Goal: Find specific page/section: Find specific page/section

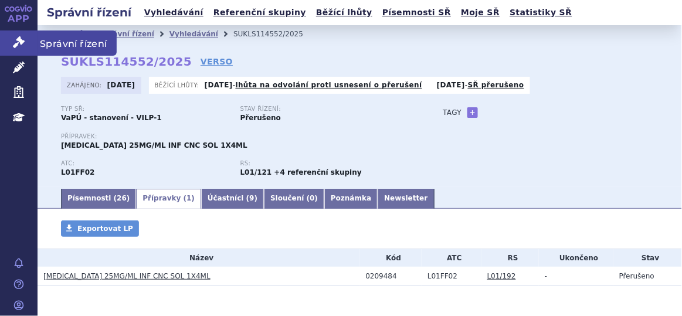
click at [23, 45] on icon at bounding box center [19, 42] width 12 height 12
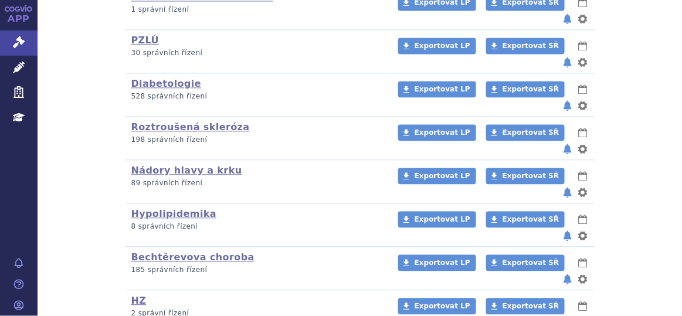
scroll to position [690, 0]
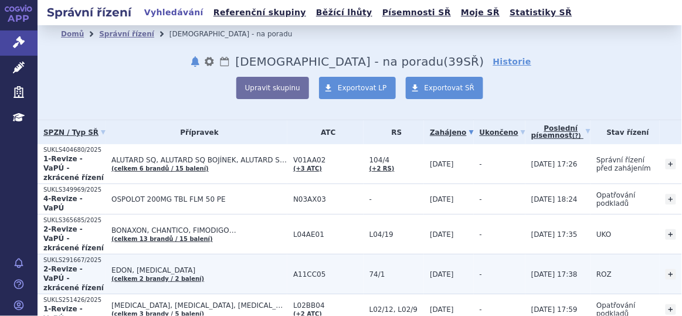
click at [249, 266] on span "EDON, VIGANTOL" at bounding box center [199, 270] width 176 height 8
